Goal: Navigation & Orientation: Find specific page/section

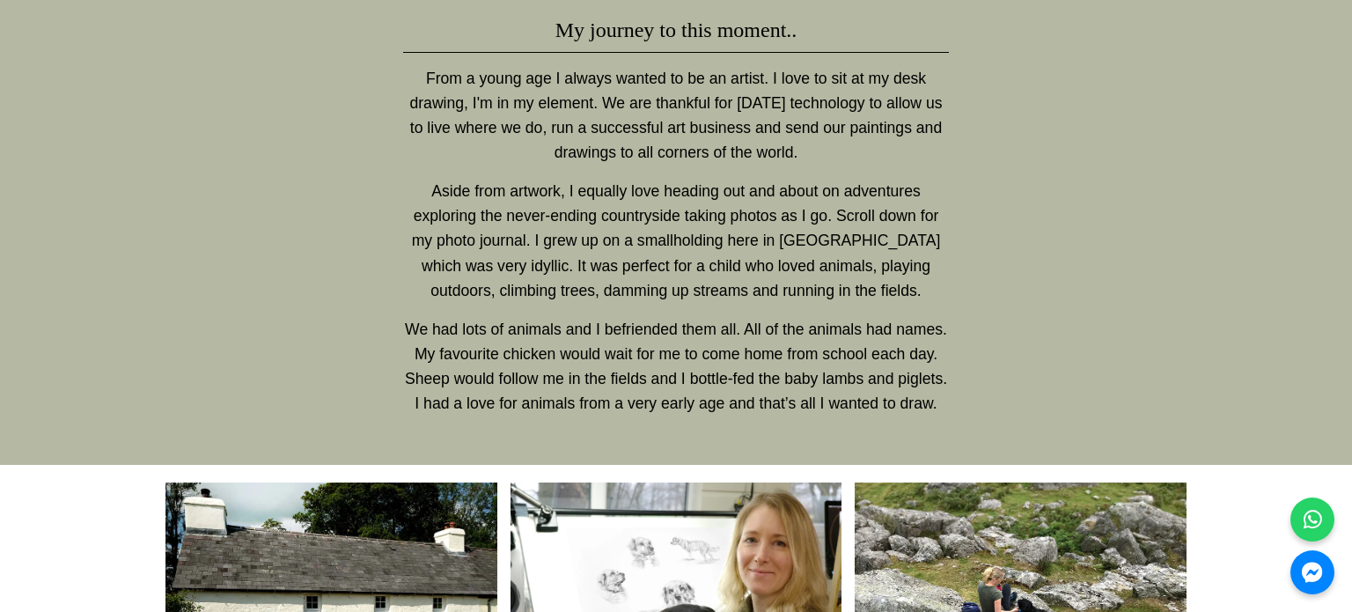
scroll to position [4014, 0]
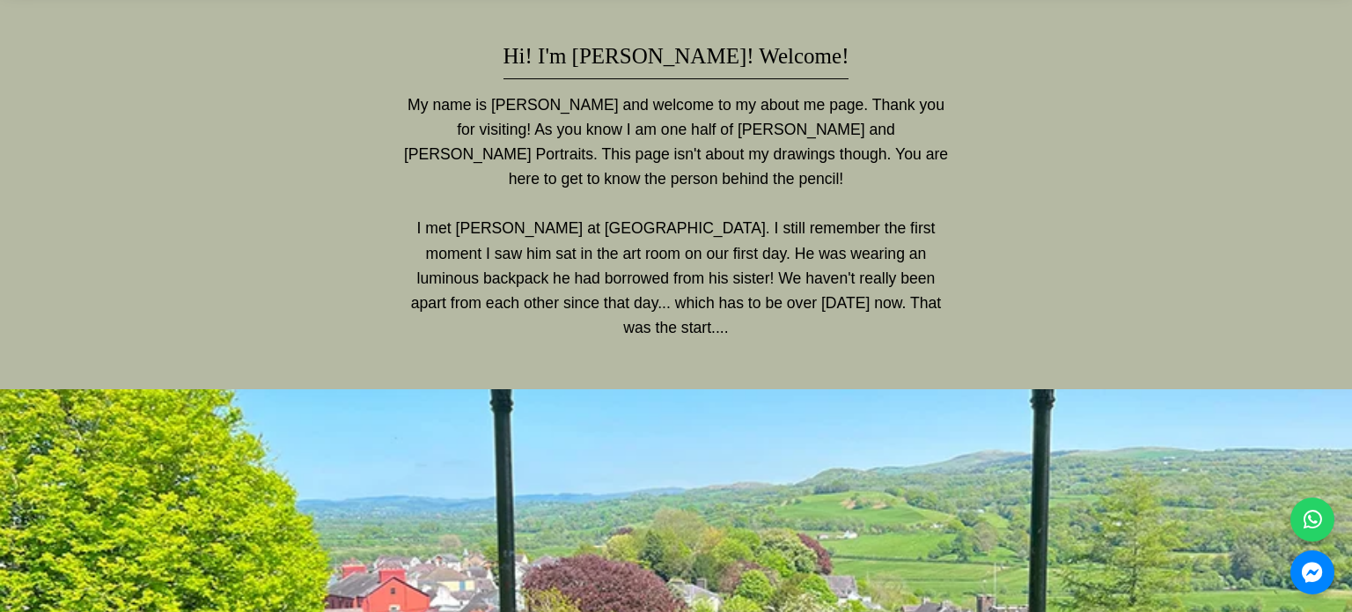
scroll to position [555, 0]
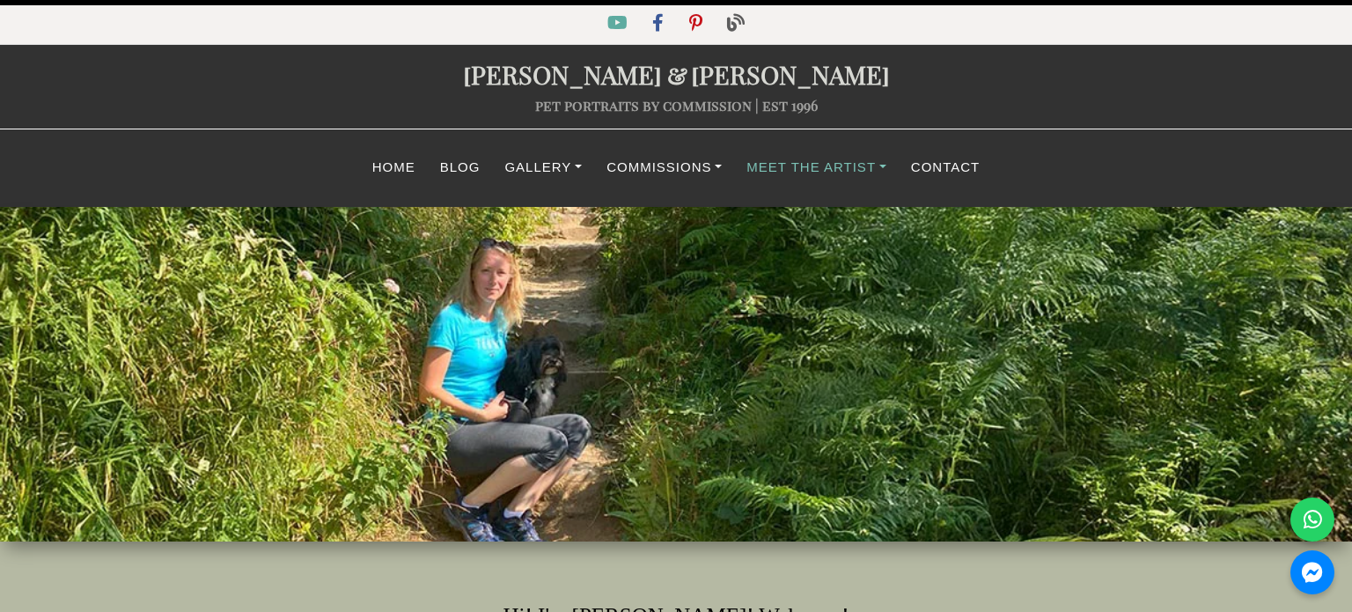
click at [787, 160] on link "Meet The Artist" at bounding box center [816, 168] width 165 height 34
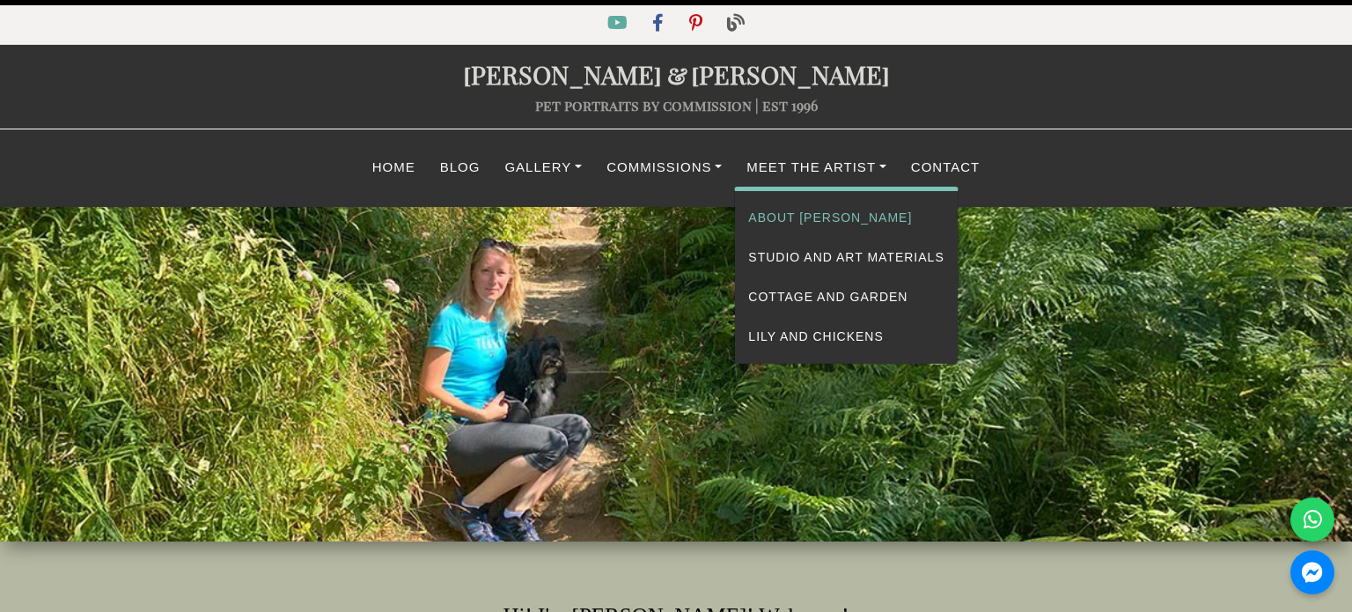
click at [800, 205] on link "About [PERSON_NAME]" at bounding box center [846, 218] width 222 height 40
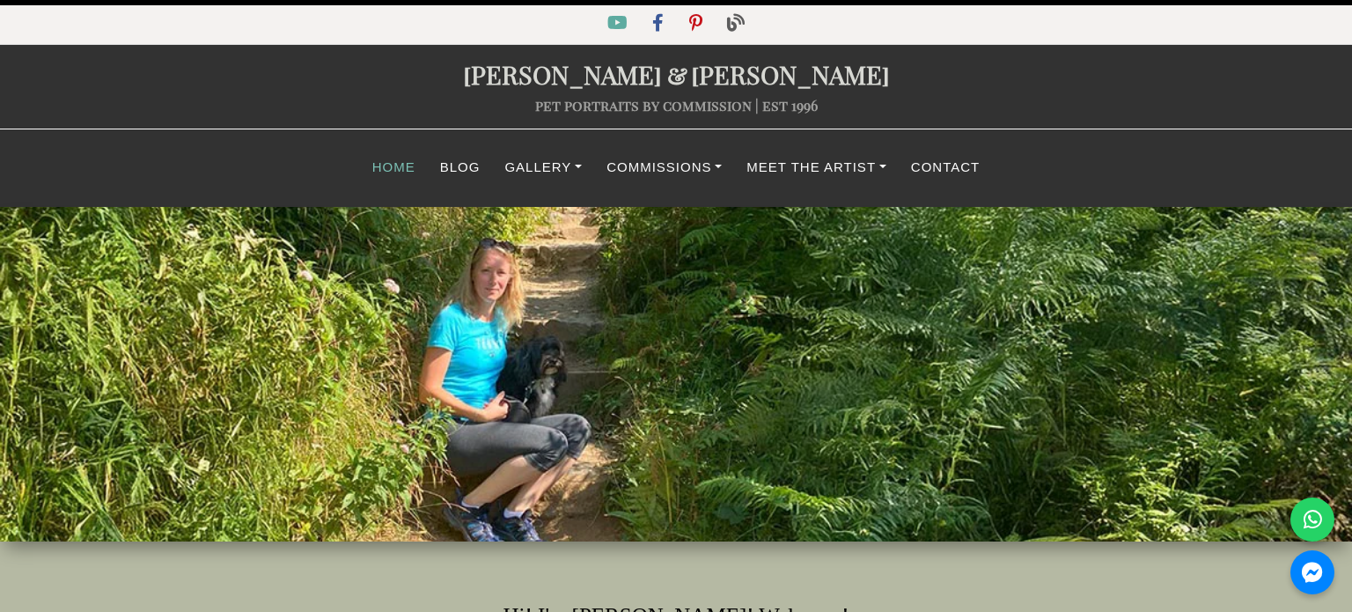
click at [396, 168] on link "Home" at bounding box center [394, 168] width 68 height 34
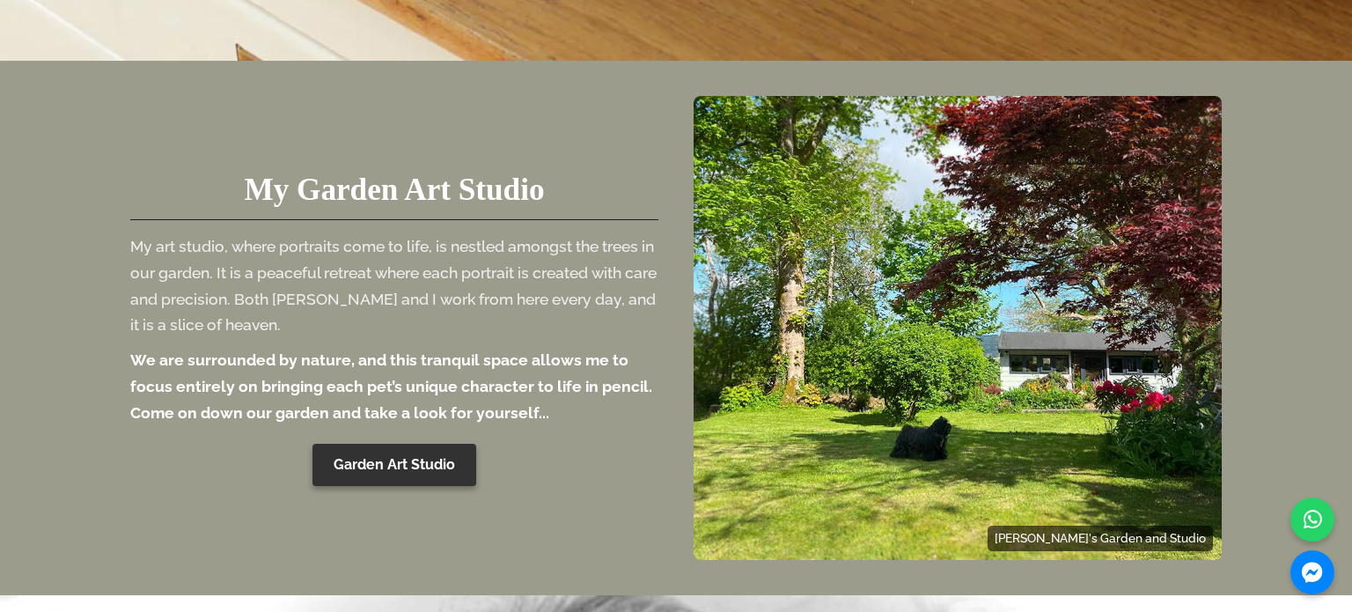
scroll to position [4799, 0]
